Goal: Information Seeking & Learning: Learn about a topic

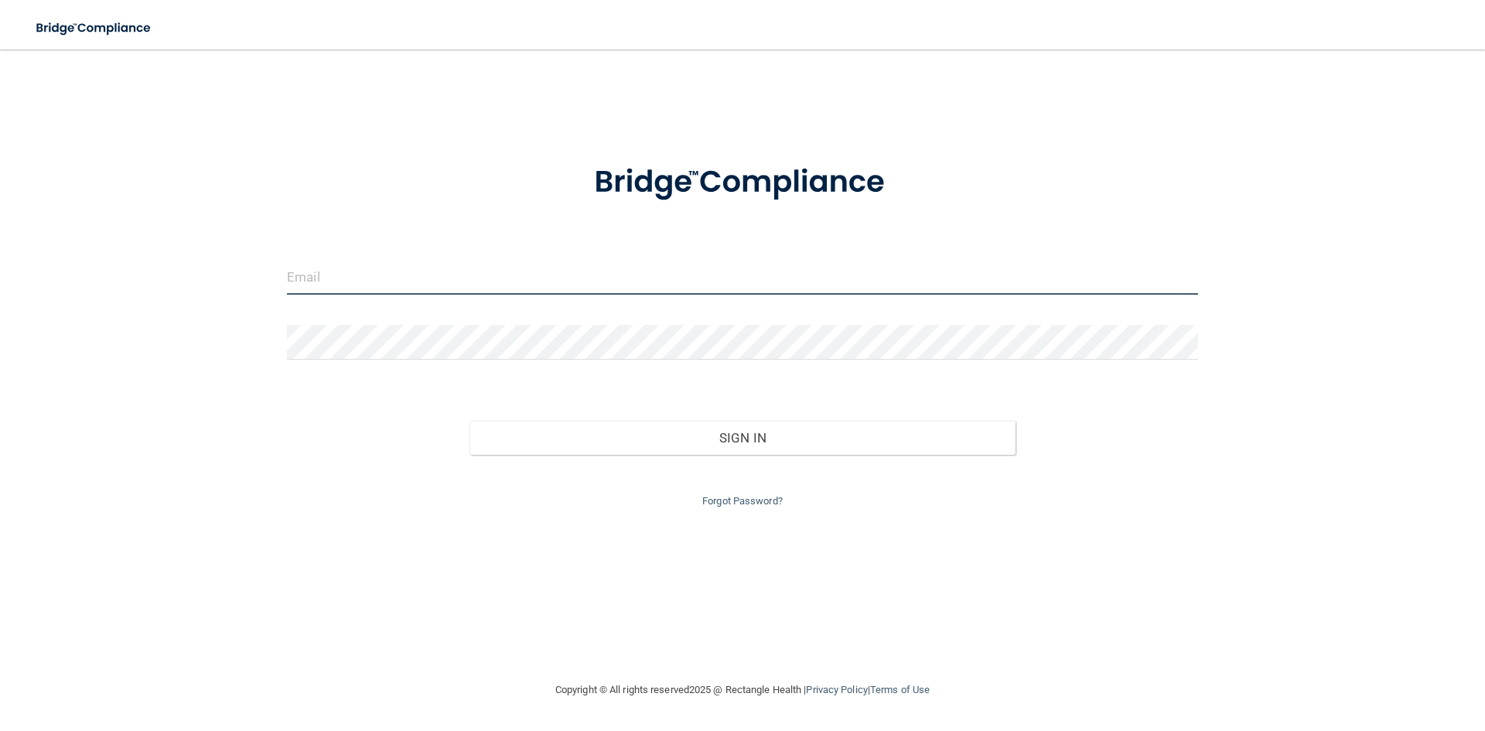
click at [634, 278] on input "email" at bounding box center [742, 277] width 911 height 35
type input "[EMAIL_ADDRESS][DOMAIN_NAME]"
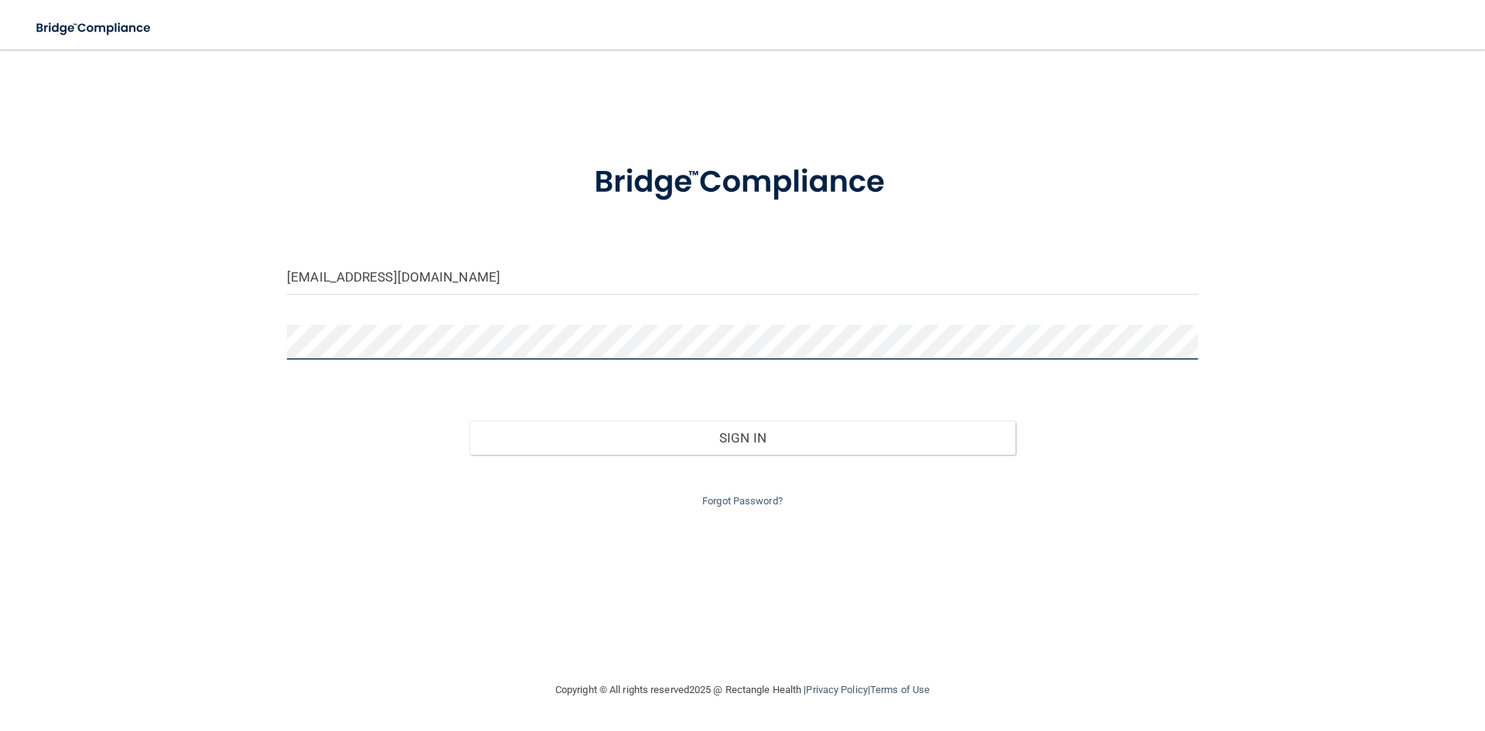
click at [470, 421] on button "Sign In" at bounding box center [743, 438] width 547 height 34
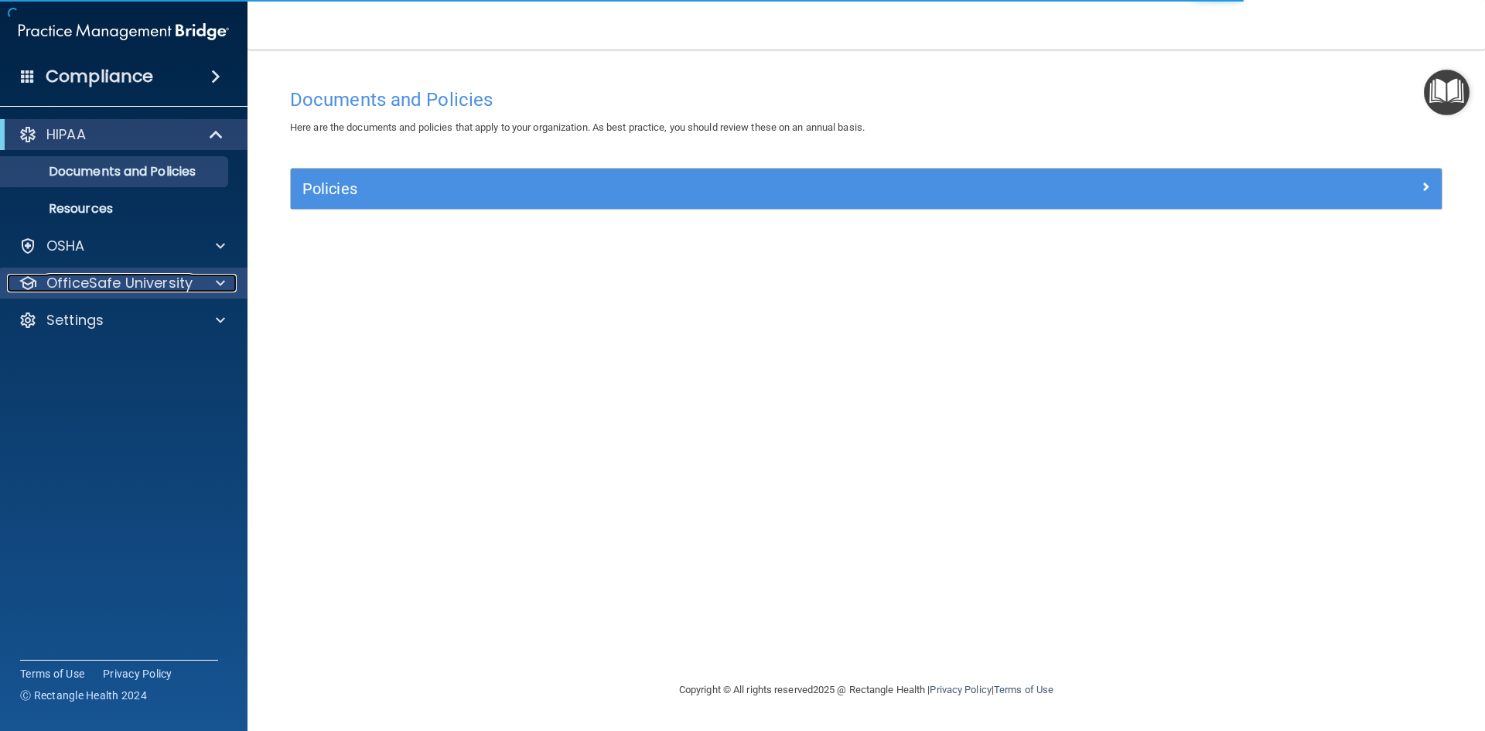
click at [188, 282] on p "OfficeSafe University" at bounding box center [119, 283] width 146 height 19
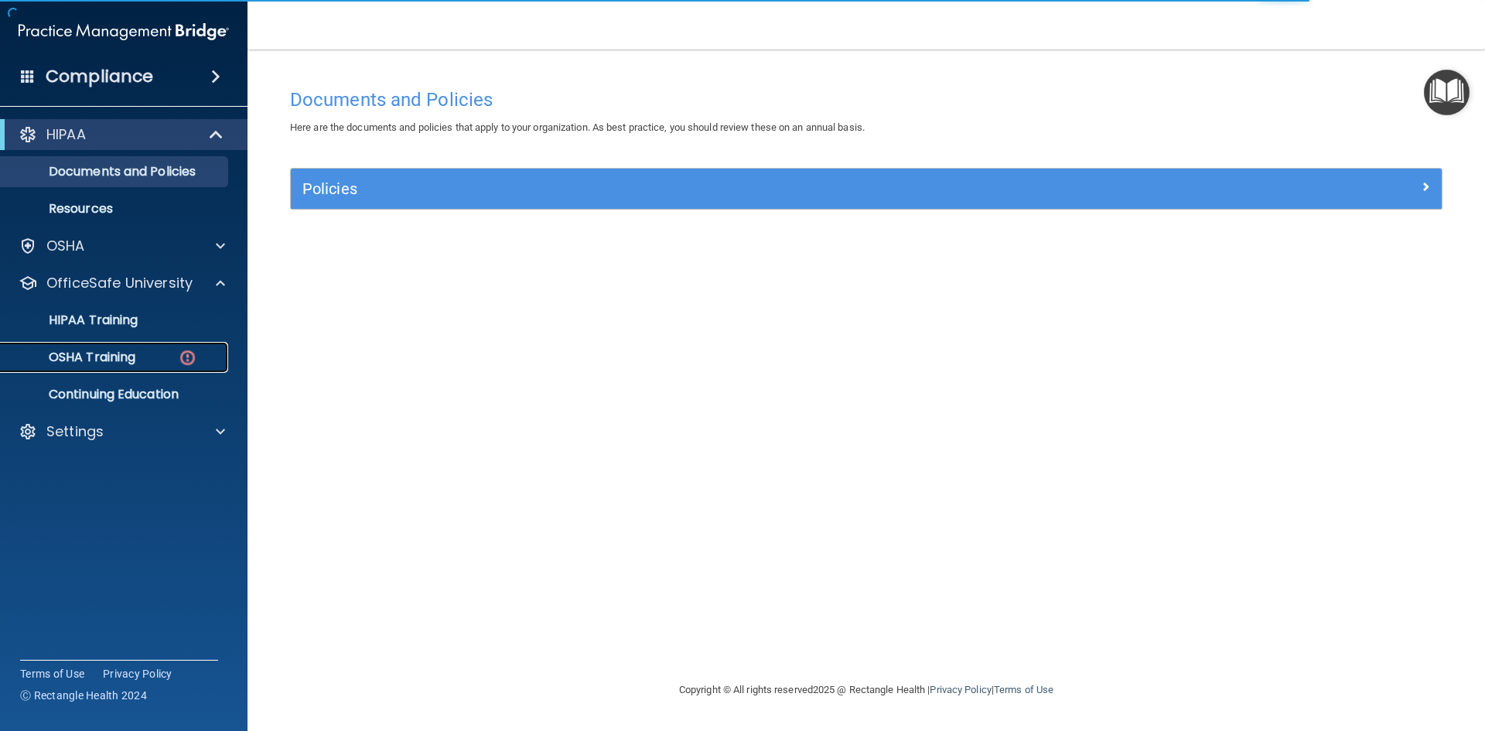
click at [142, 356] on div "OSHA Training" at bounding box center [115, 357] width 211 height 15
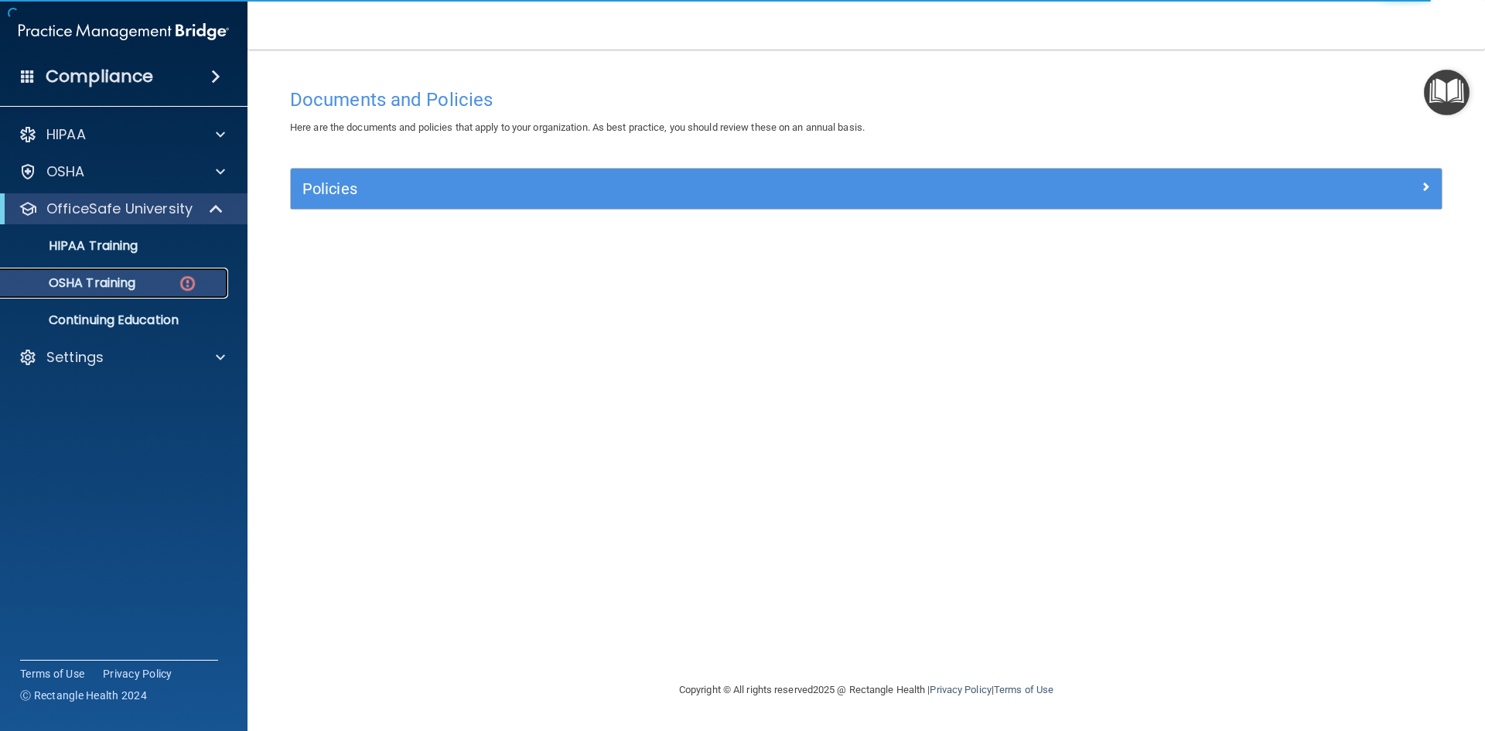
click at [164, 294] on link "OSHA Training" at bounding box center [107, 283] width 244 height 31
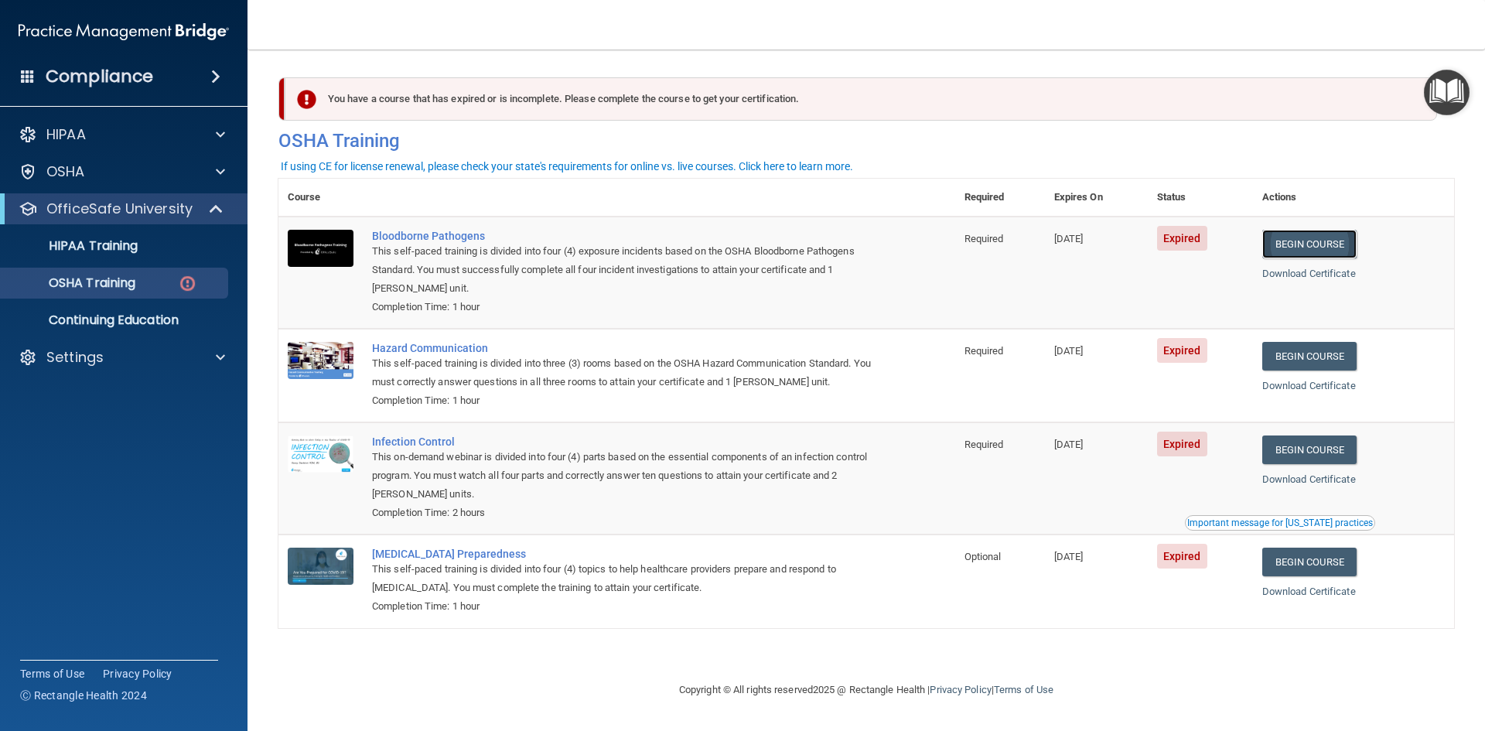
click at [718, 241] on link "Begin Course" at bounding box center [1309, 244] width 94 height 29
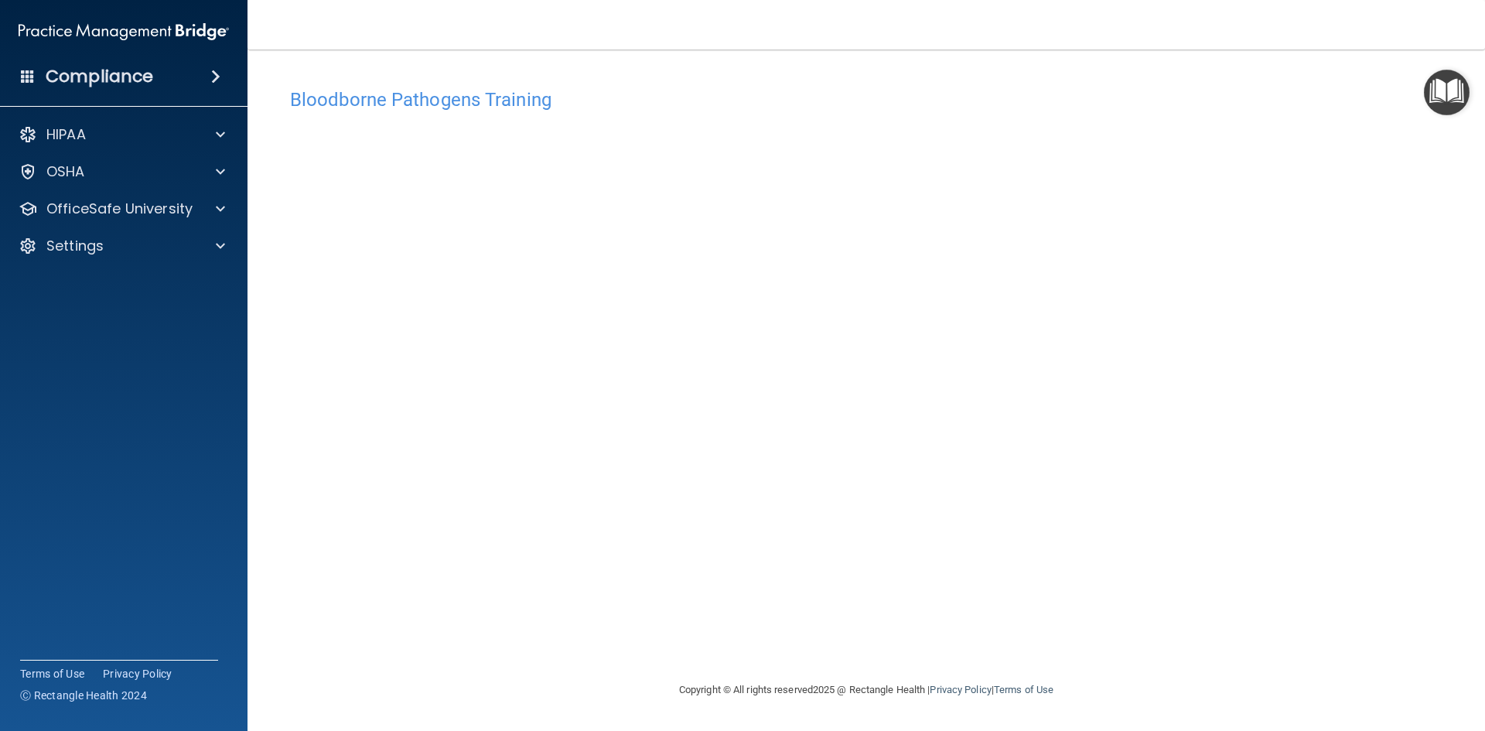
click at [1046, 608] on div "Bloodborne Pathogens Training This course doesn’t expire until 07/25/2025. Are …" at bounding box center [866, 380] width 1176 height 600
click at [1260, 601] on div "Bloodborne Pathogens Training This course doesn’t expire until 07/25/2025. Are …" at bounding box center [866, 380] width 1176 height 600
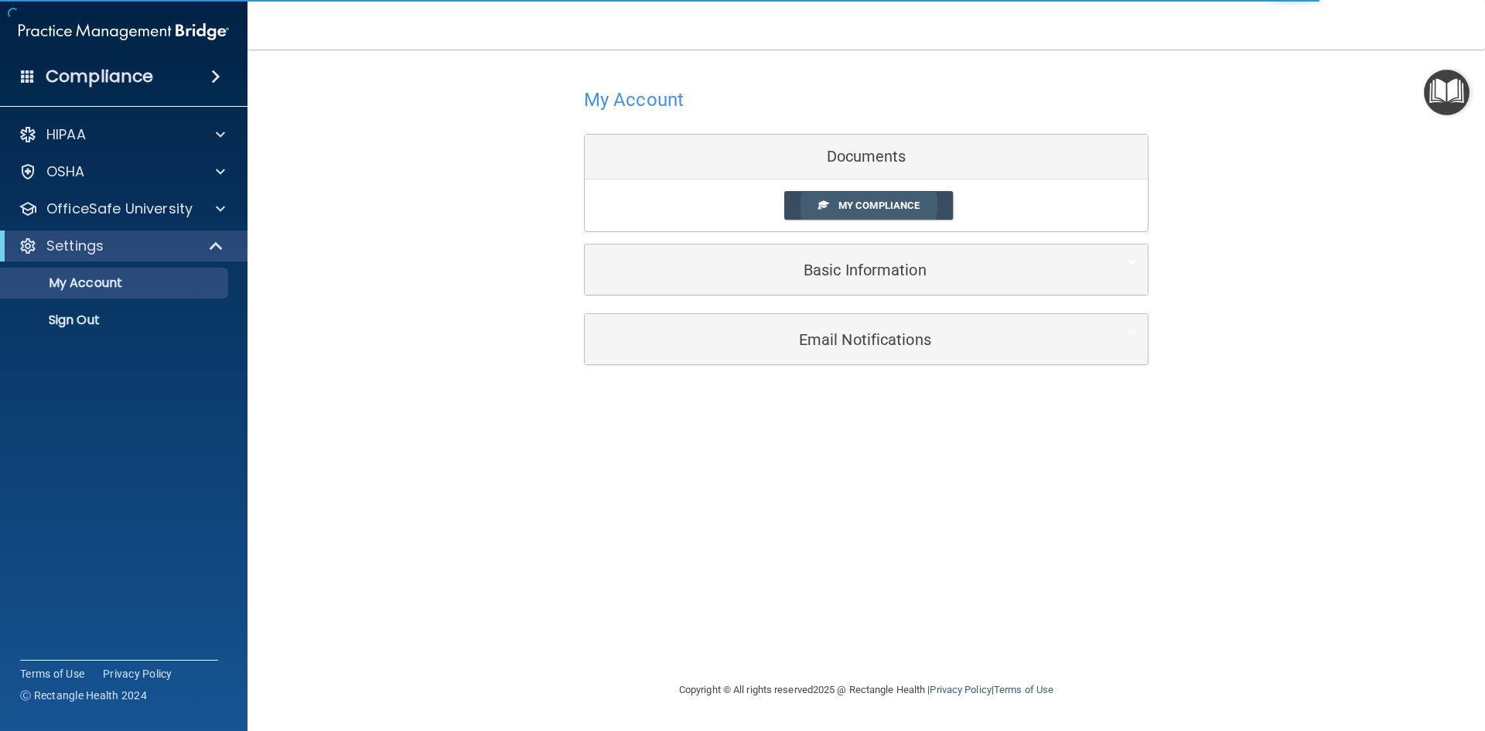
click at [892, 201] on span "My Compliance" at bounding box center [879, 206] width 81 height 12
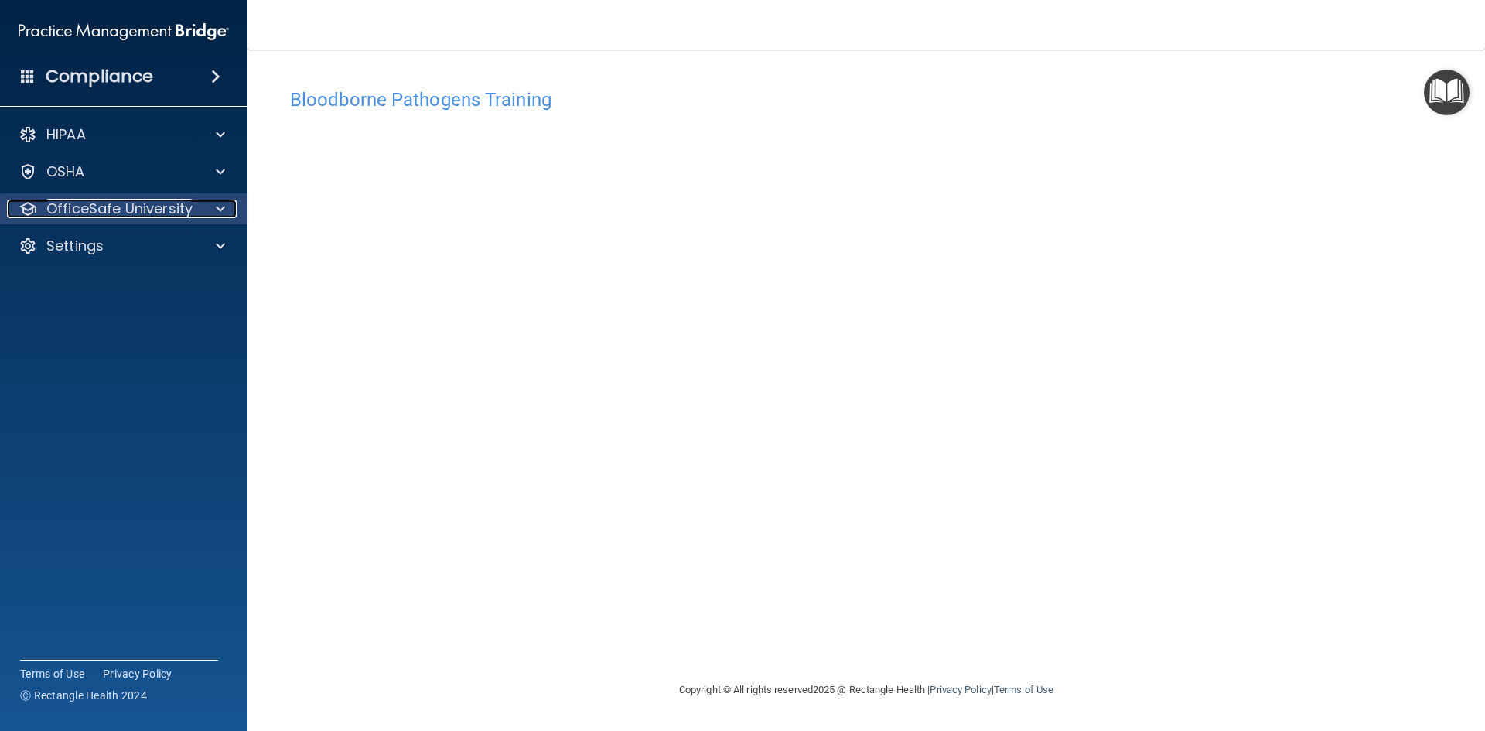
click at [158, 202] on p "OfficeSafe University" at bounding box center [119, 209] width 146 height 19
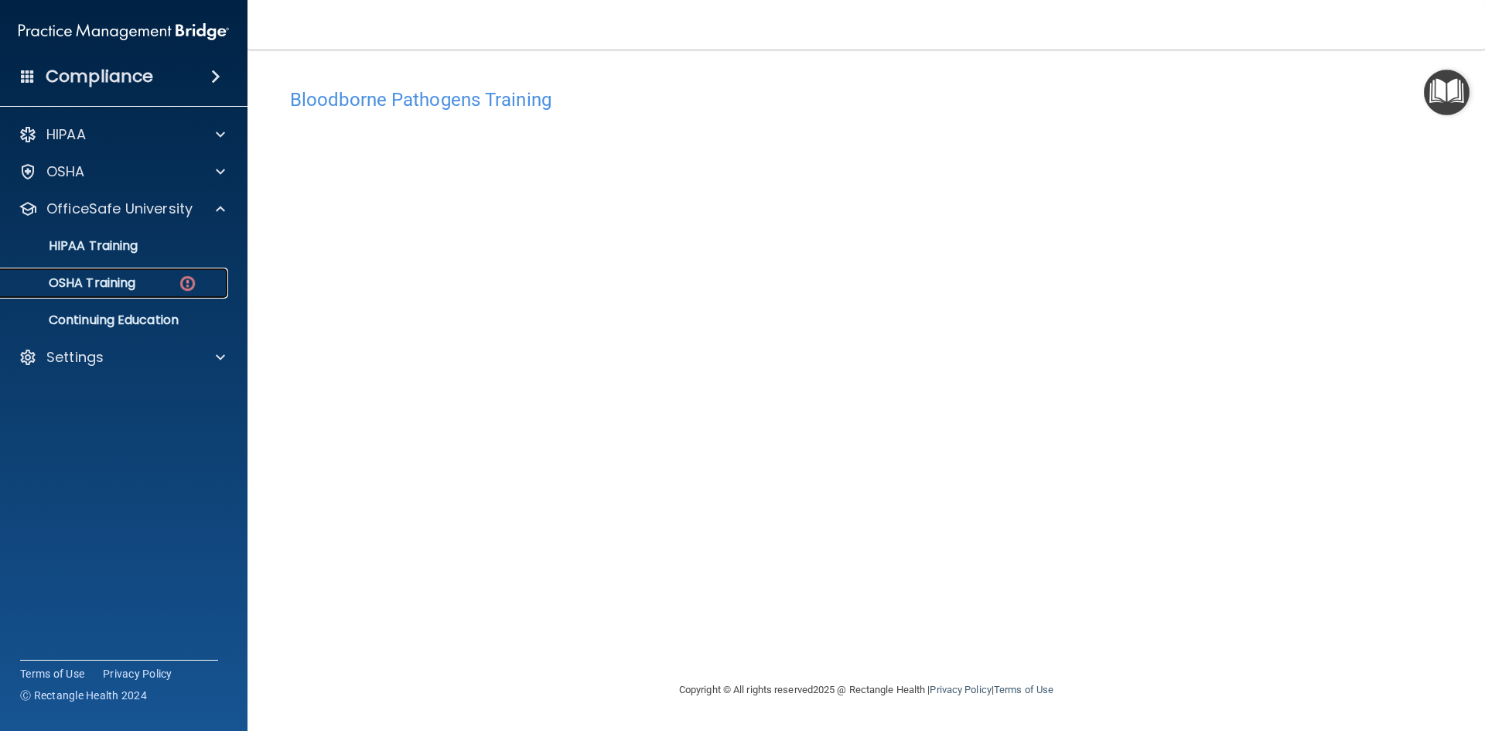
click at [138, 278] on div "OSHA Training" at bounding box center [115, 282] width 211 height 15
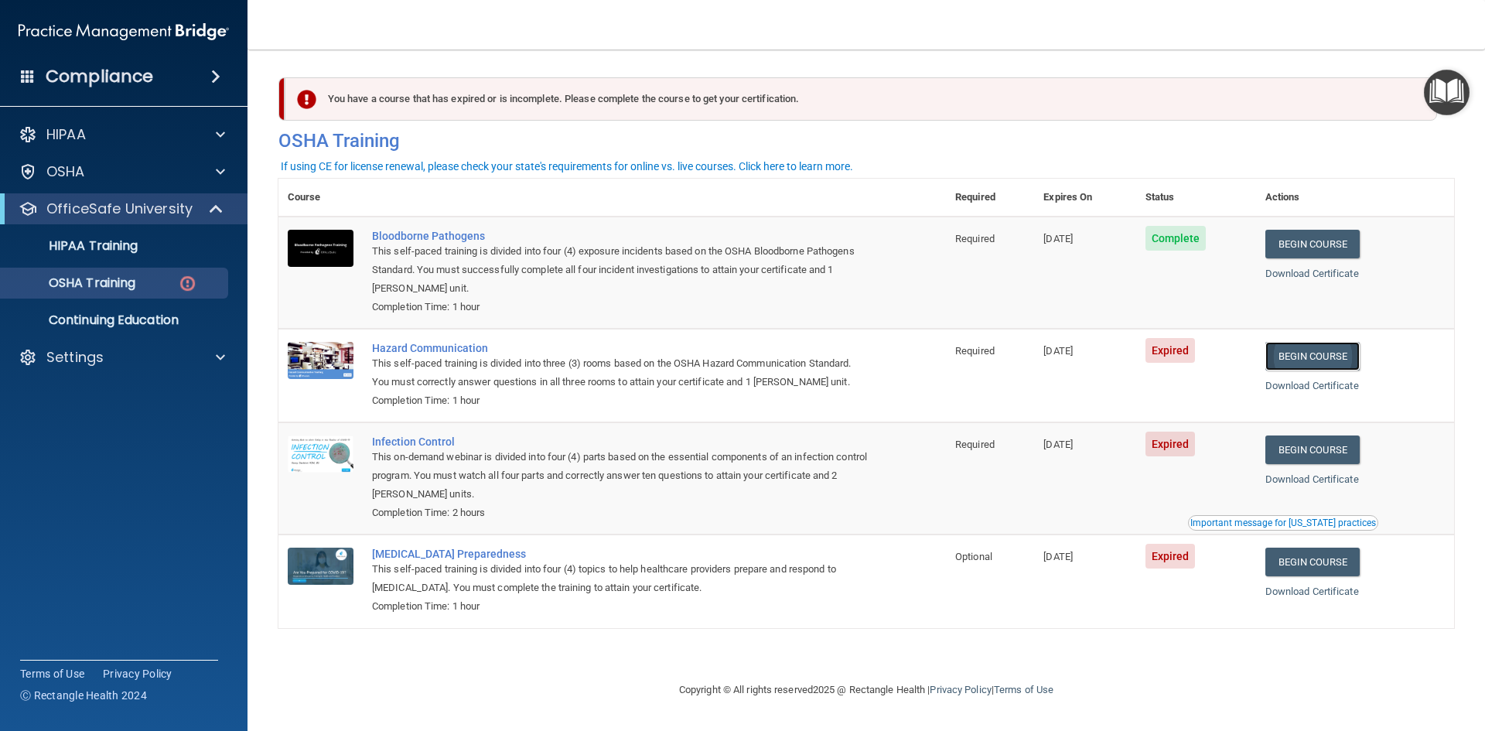
click at [1320, 361] on link "Begin Course" at bounding box center [1313, 356] width 94 height 29
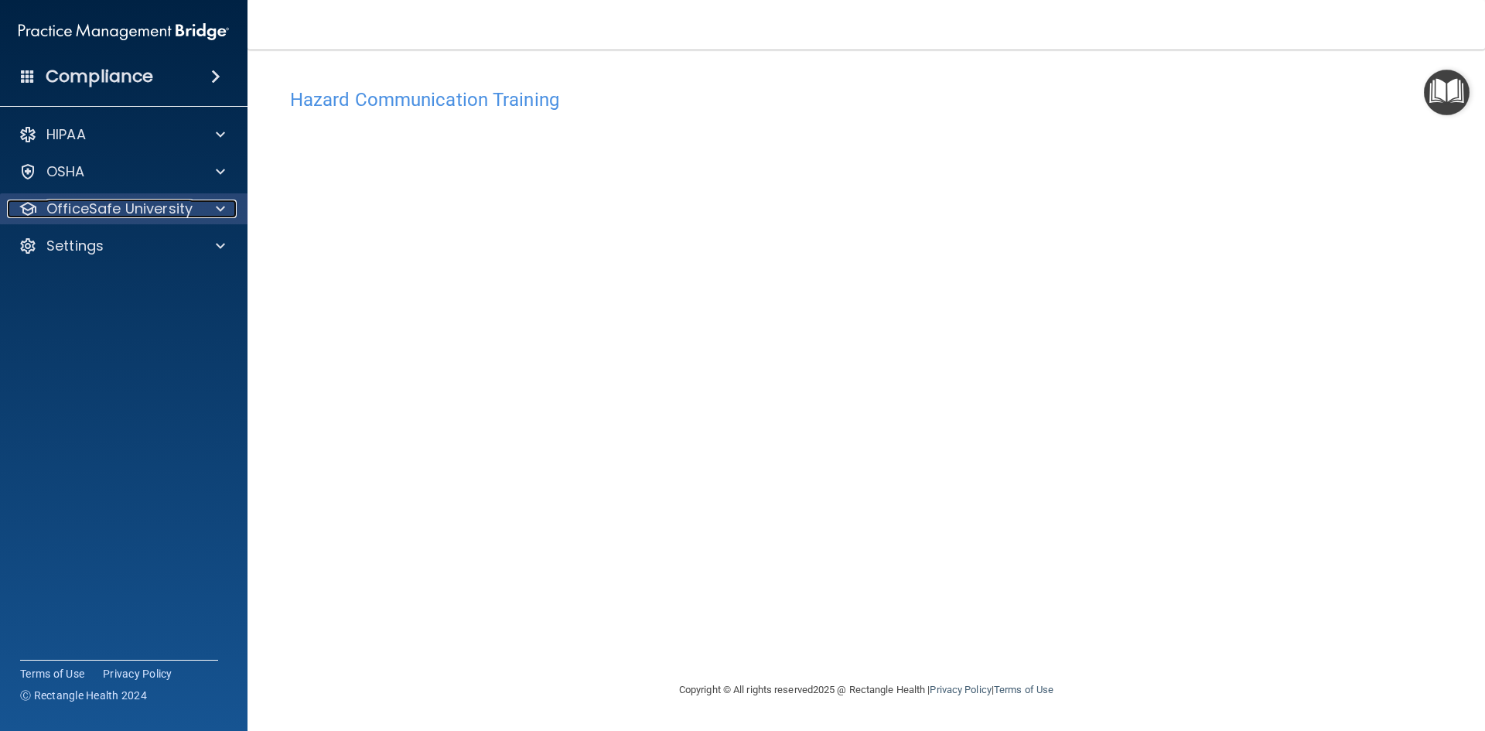
drag, startPoint x: 90, startPoint y: 201, endPoint x: 100, endPoint y: 208, distance: 12.2
click at [90, 201] on p "OfficeSafe University" at bounding box center [119, 209] width 146 height 19
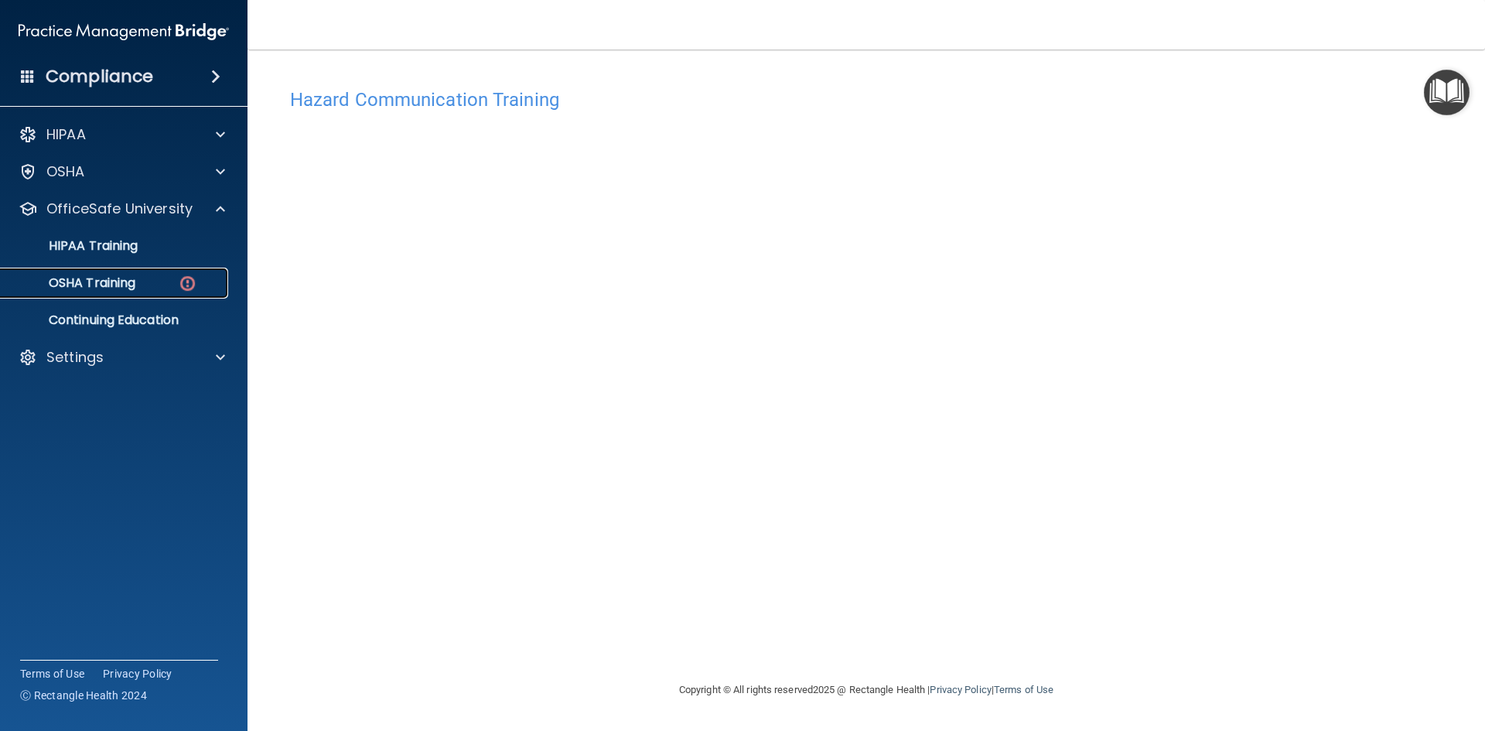
click at [135, 278] on p "OSHA Training" at bounding box center [72, 282] width 125 height 15
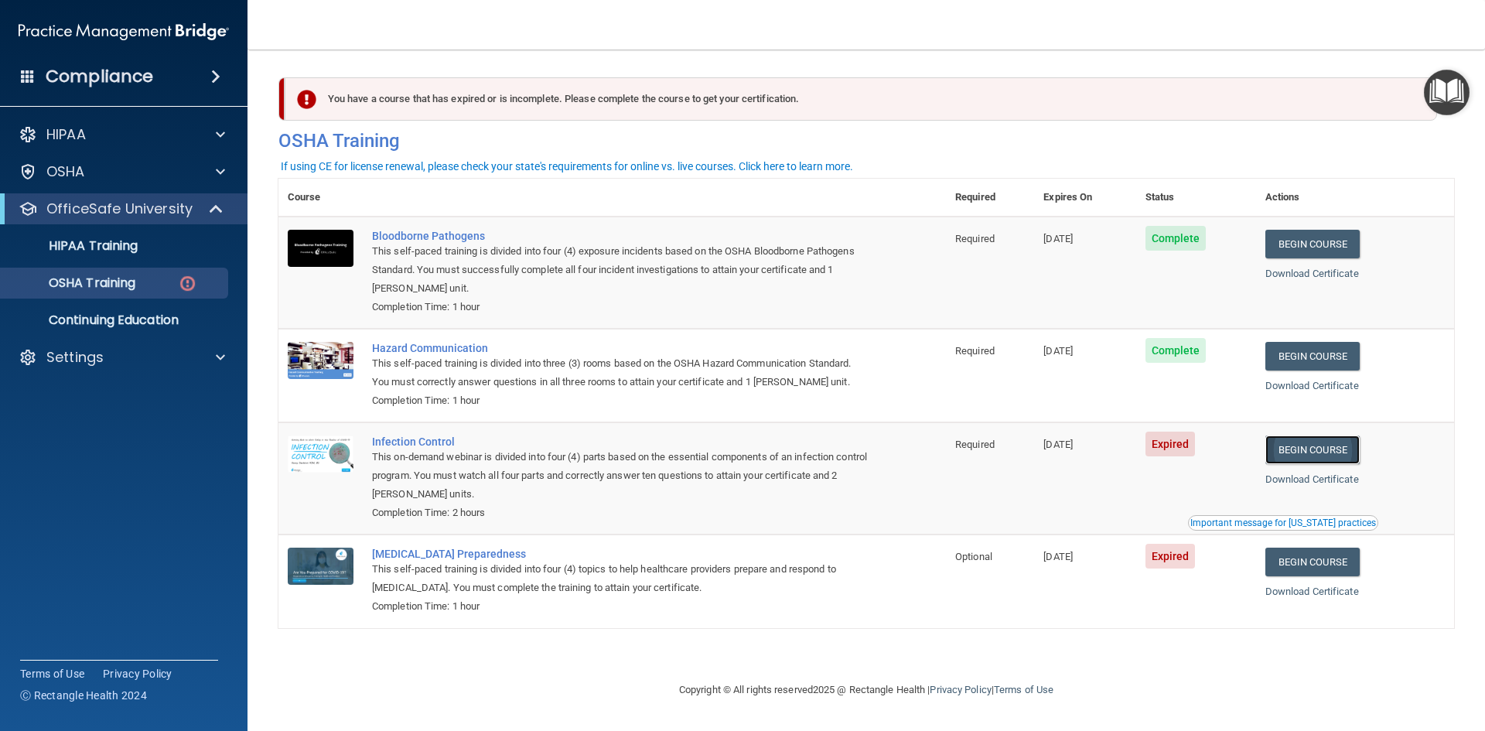
click at [1314, 446] on link "Begin Course" at bounding box center [1313, 450] width 94 height 29
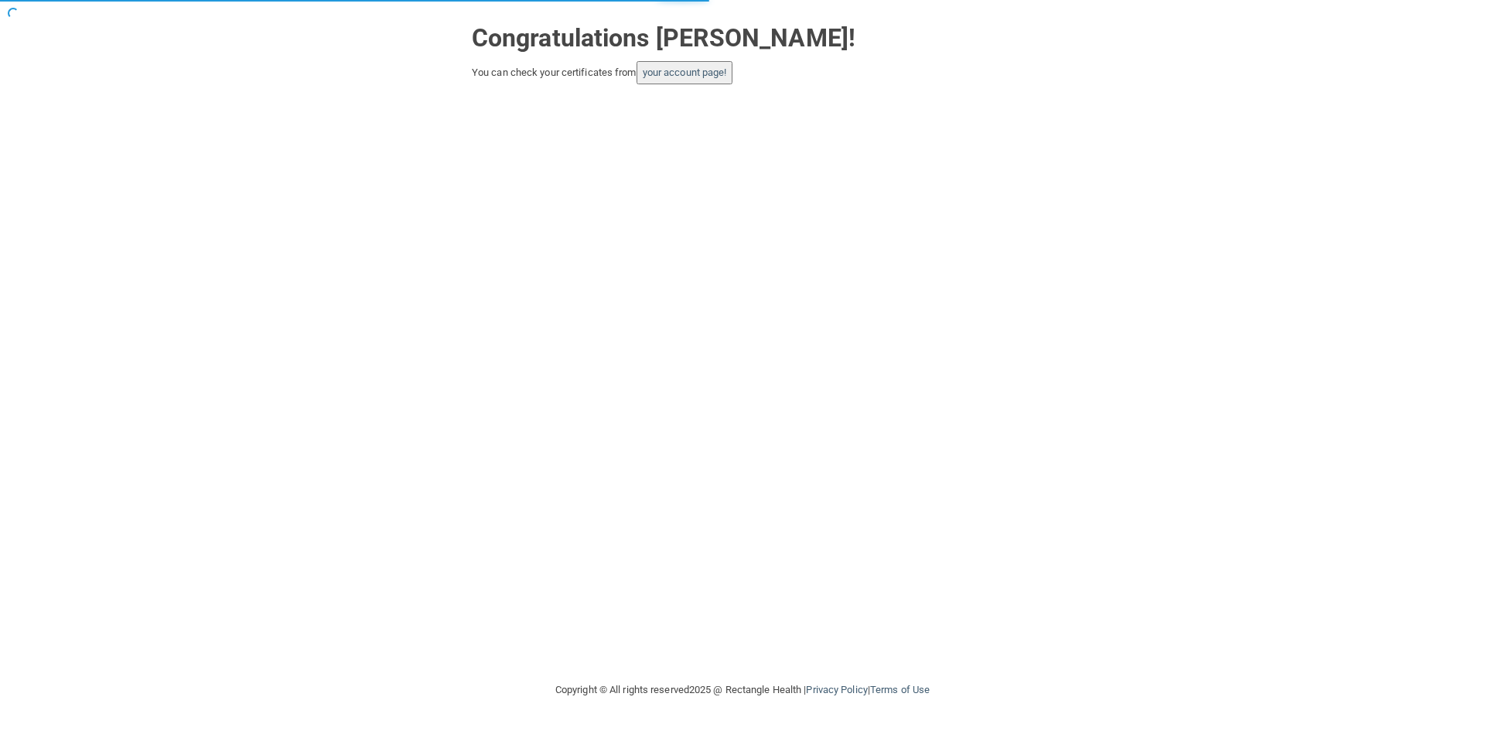
click at [674, 80] on button "your account page!" at bounding box center [685, 72] width 97 height 23
click at [691, 65] on button "your account page!" at bounding box center [685, 72] width 97 height 23
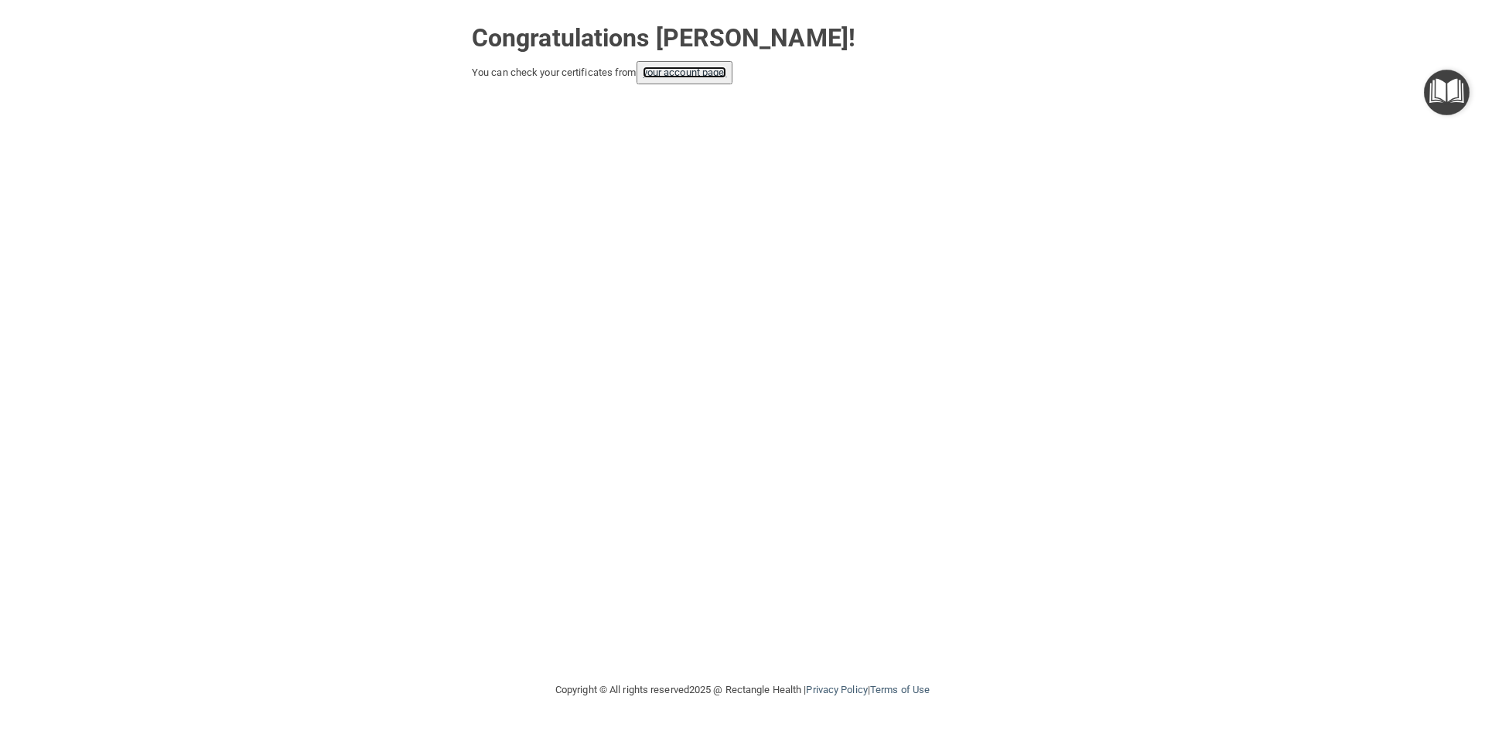
click at [699, 71] on link "your account page!" at bounding box center [685, 73] width 84 height 12
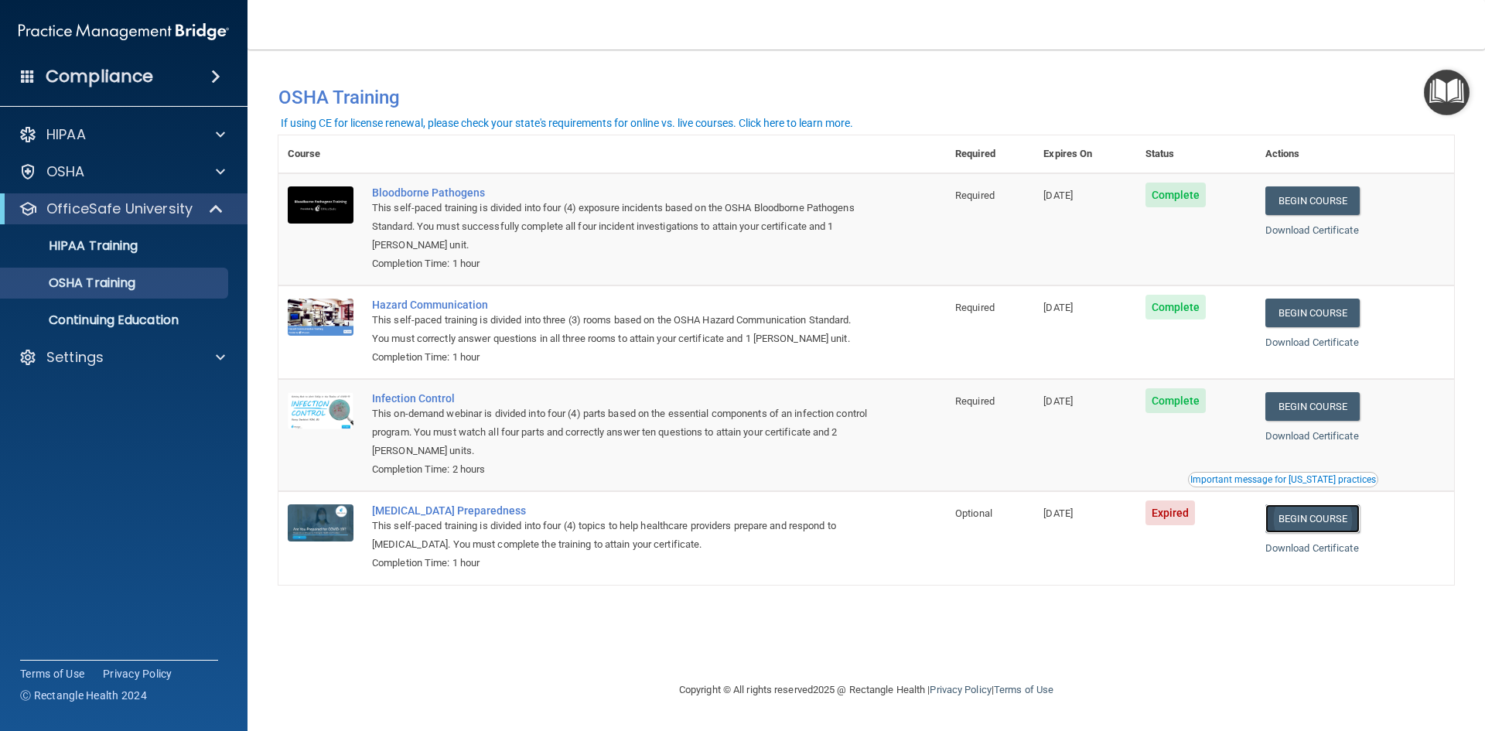
click at [1324, 514] on link "Begin Course" at bounding box center [1313, 518] width 94 height 29
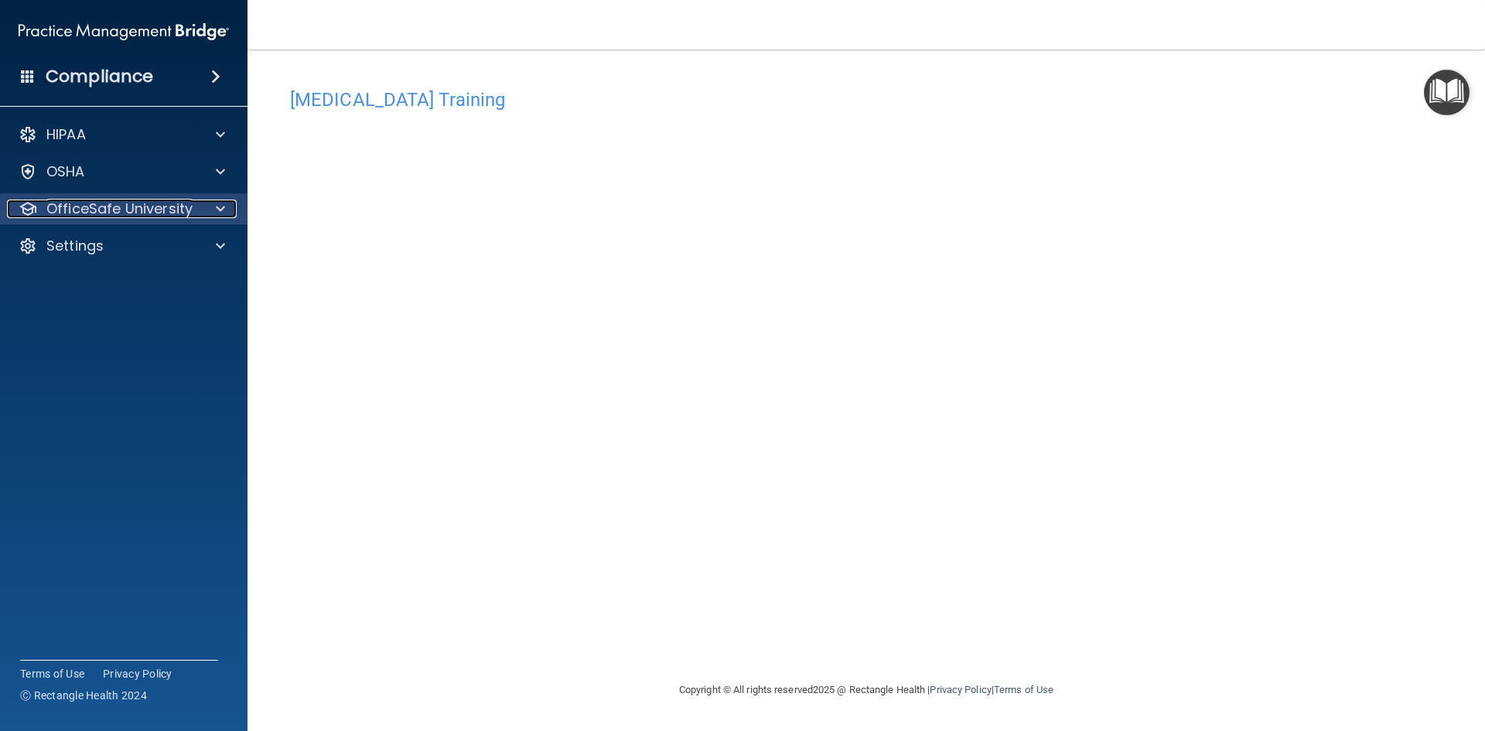
click at [110, 209] on p "OfficeSafe University" at bounding box center [119, 209] width 146 height 19
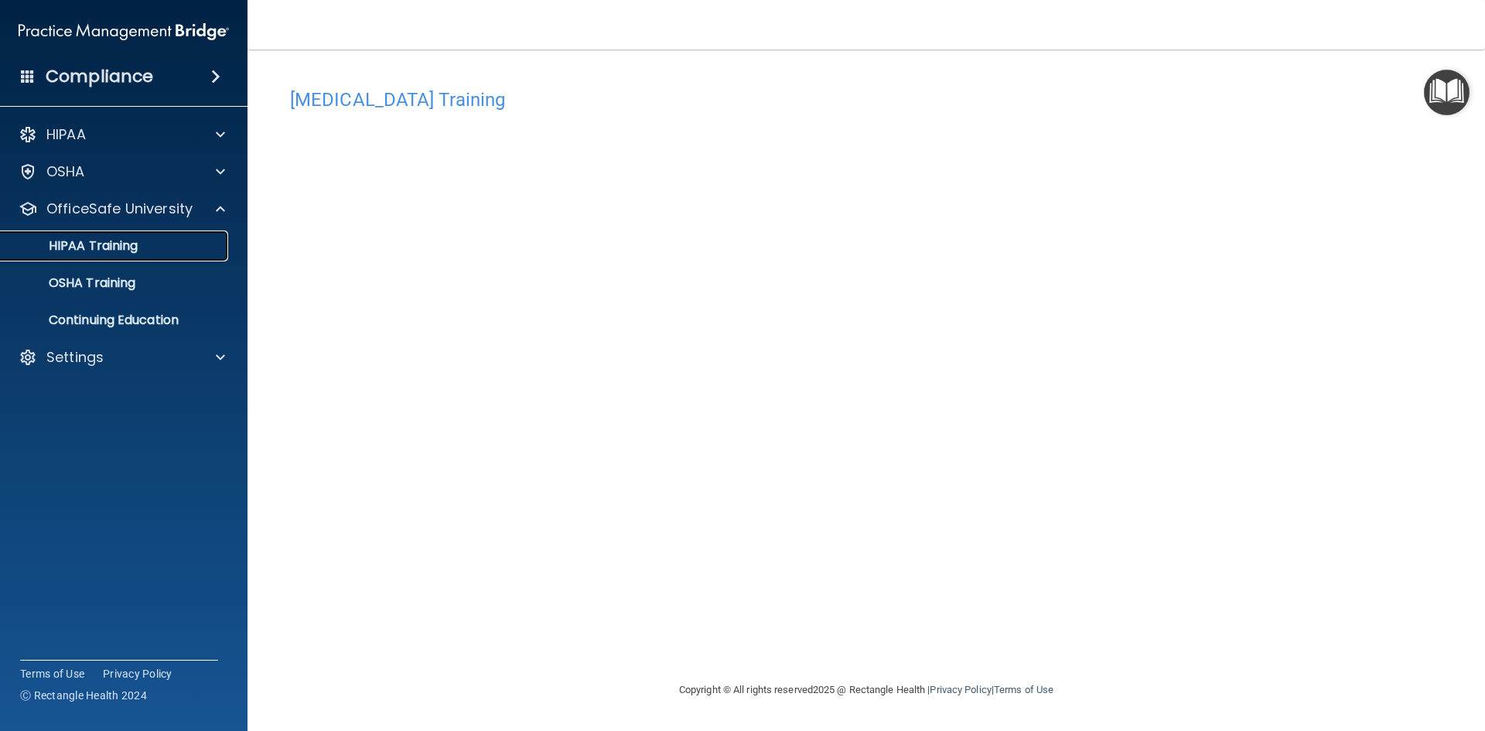
click at [128, 248] on p "HIPAA Training" at bounding box center [74, 245] width 128 height 15
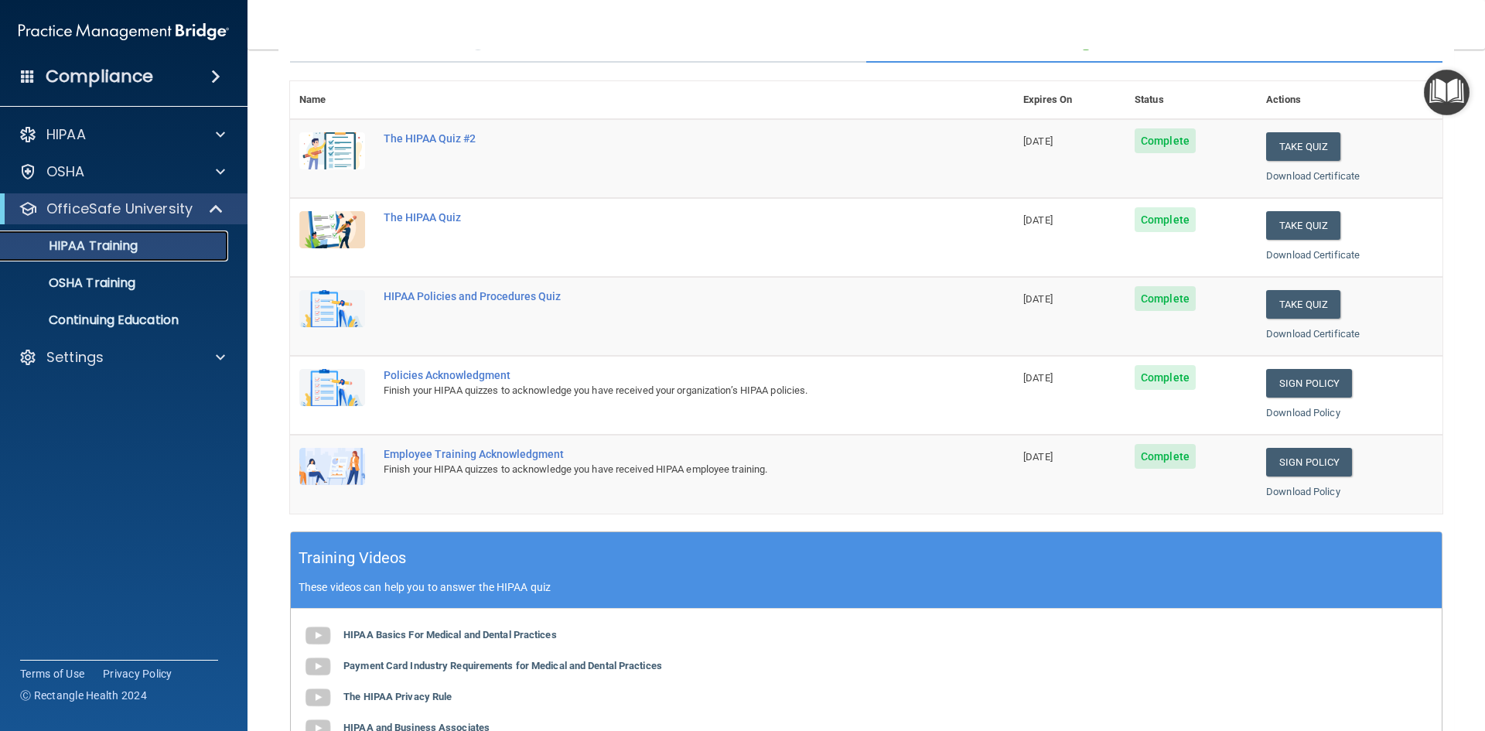
scroll to position [77, 0]
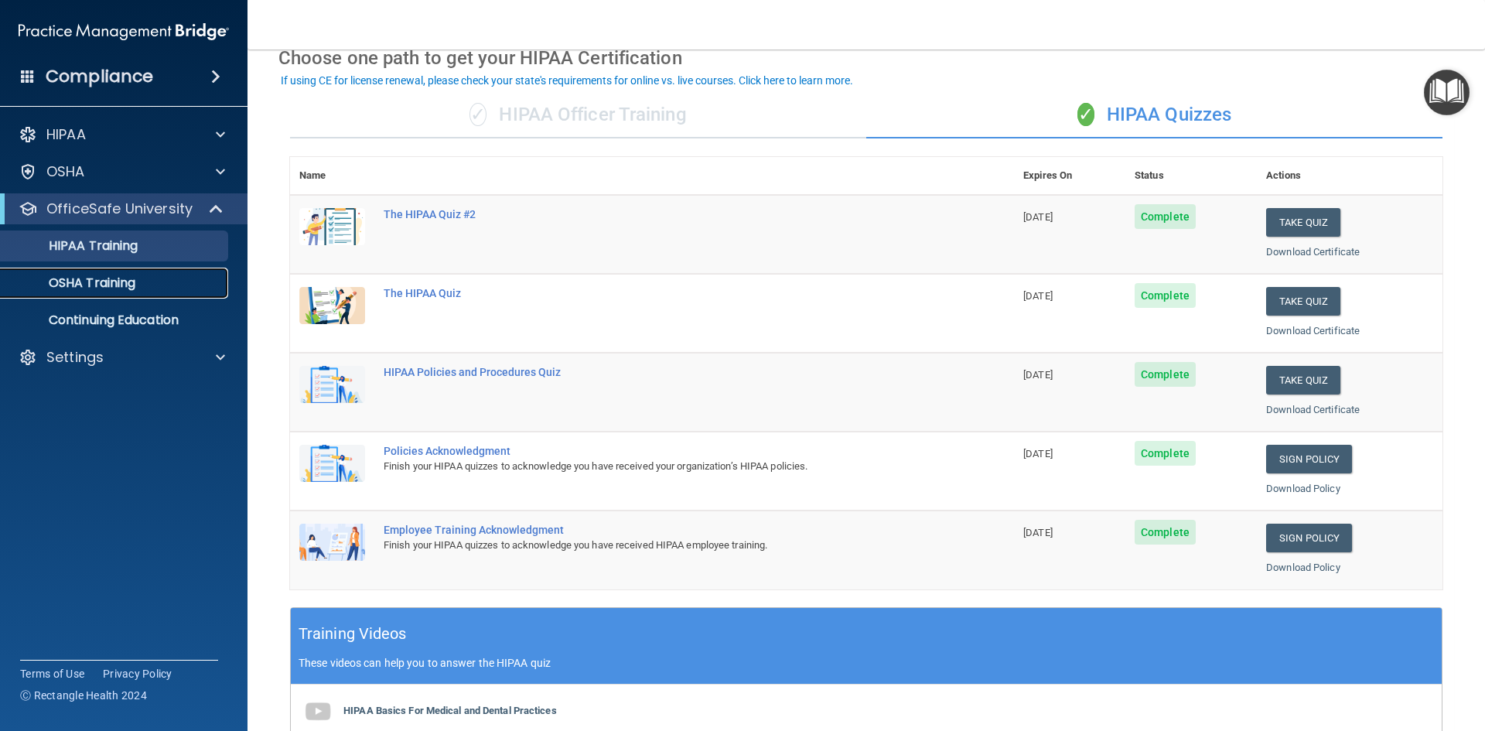
click at [98, 286] on p "OSHA Training" at bounding box center [72, 282] width 125 height 15
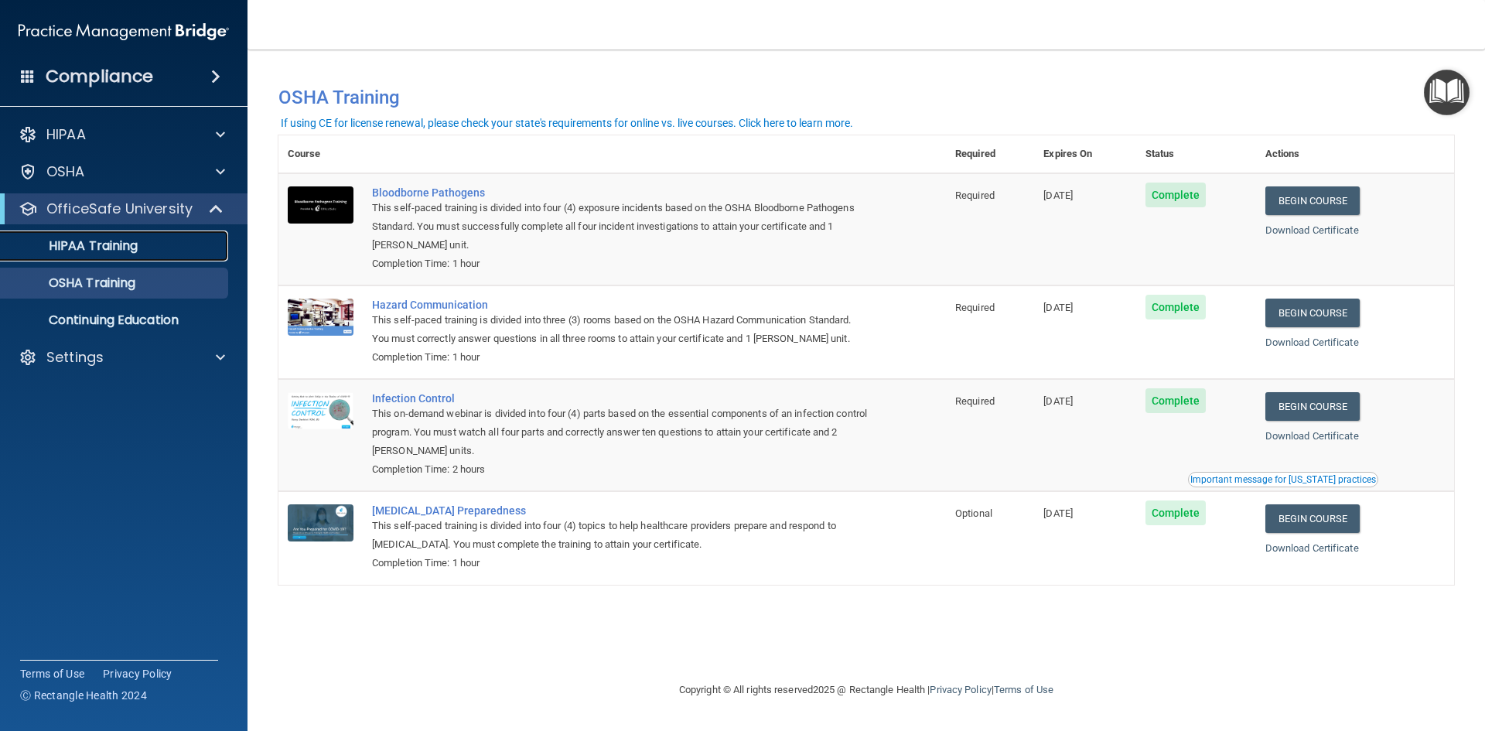
click at [162, 247] on div "HIPAA Training" at bounding box center [115, 245] width 211 height 15
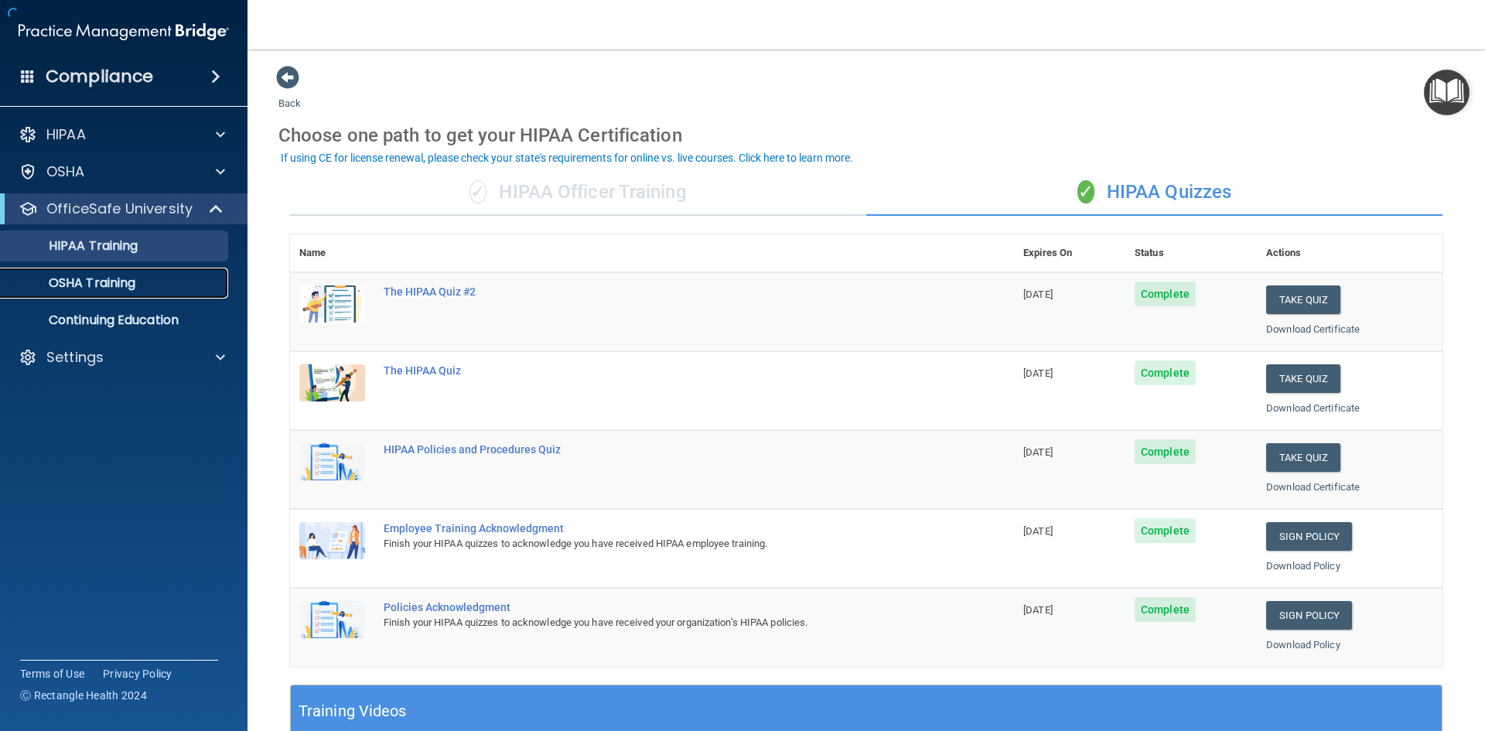
click at [152, 278] on div "OSHA Training" at bounding box center [115, 282] width 211 height 15
